Goal: Transaction & Acquisition: Purchase product/service

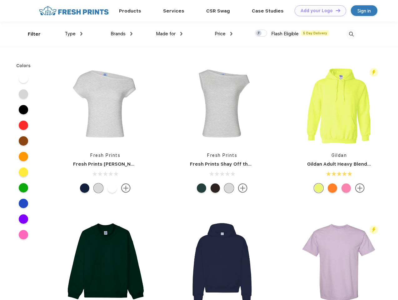
click at [318, 11] on link "Add your Logo Design Tool" at bounding box center [321, 10] width 52 height 11
click at [0, 0] on div "Design Tool" at bounding box center [0, 0] width 0 height 0
click at [335, 10] on link "Add your Logo Design Tool" at bounding box center [321, 10] width 52 height 11
click at [30, 34] on div "Filter" at bounding box center [34, 34] width 13 height 7
click at [74, 34] on span "Type" at bounding box center [70, 34] width 11 height 6
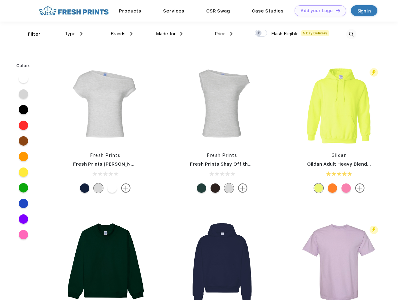
click at [122, 34] on span "Brands" at bounding box center [118, 34] width 15 height 6
click at [169, 34] on span "Made for" at bounding box center [166, 34] width 20 height 6
click at [224, 34] on span "Price" at bounding box center [220, 34] width 11 height 6
click at [261, 33] on div at bounding box center [261, 33] width 12 height 7
click at [259, 33] on input "checkbox" at bounding box center [257, 31] width 4 height 4
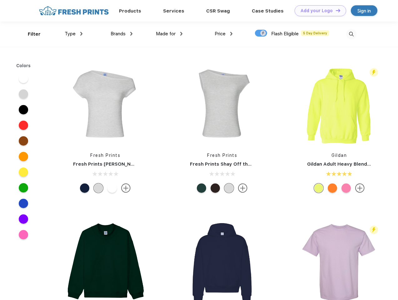
click at [351, 34] on img at bounding box center [351, 34] width 10 height 10
